Goal: Task Accomplishment & Management: Use online tool/utility

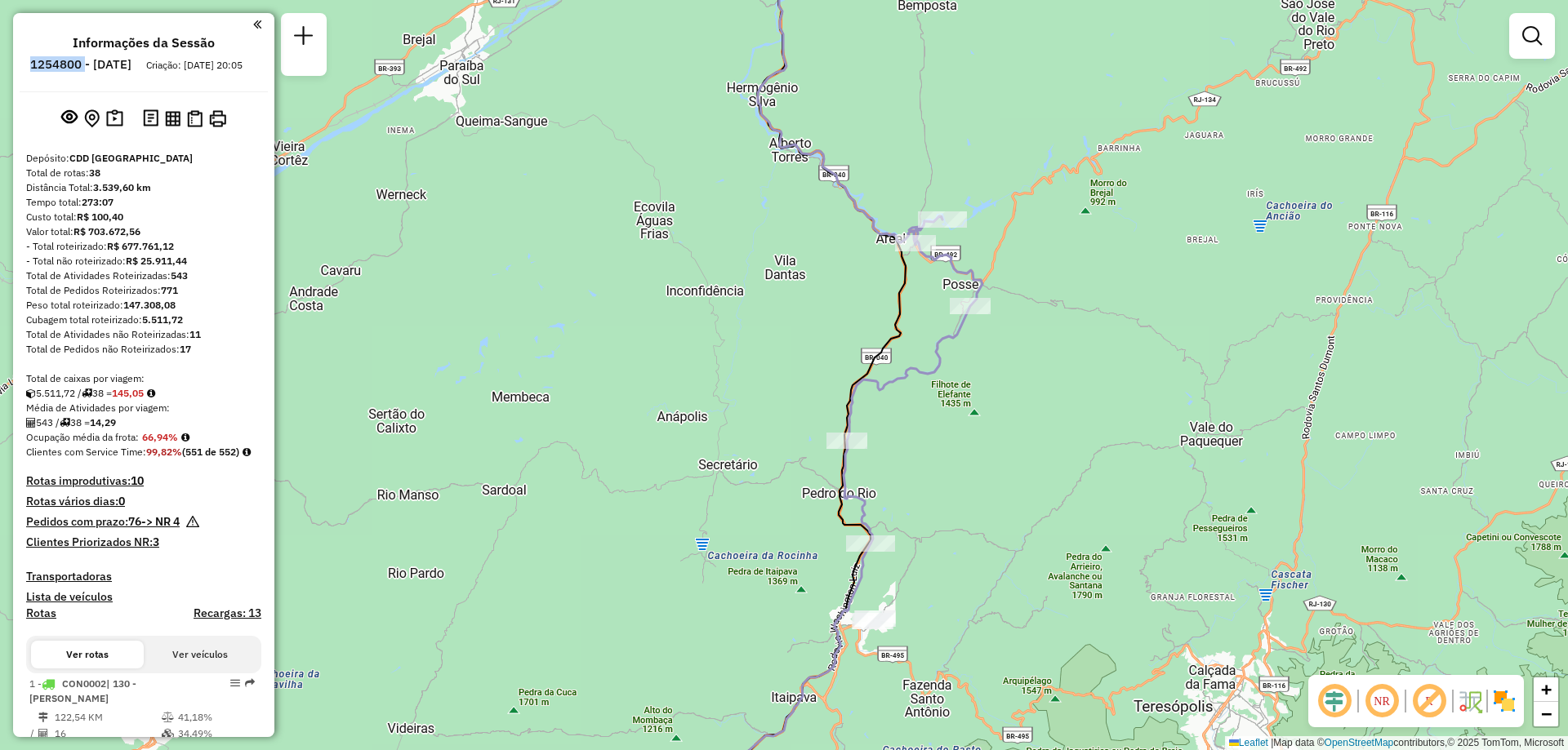
scroll to position [1316, 0]
